Goal: Complete application form

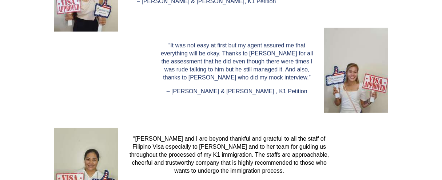
scroll to position [1092, 0]
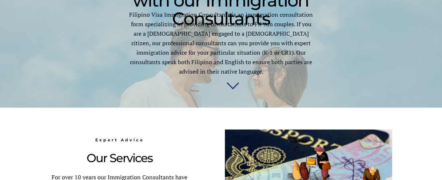
scroll to position [364, 0]
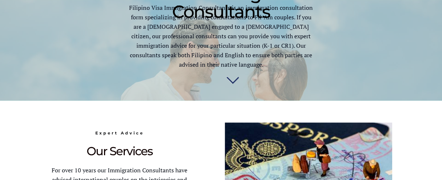
click at [233, 84] on img at bounding box center [232, 82] width 13 height 15
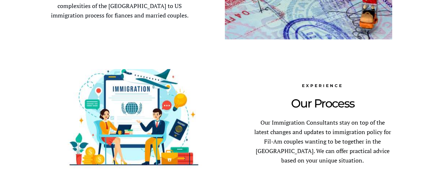
scroll to position [428, 0]
